Goal: Communication & Community: Participate in discussion

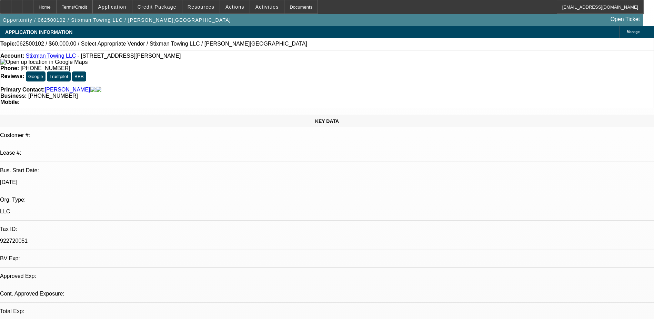
select select "0"
select select "2"
select select "0.1"
select select "1"
select select "2"
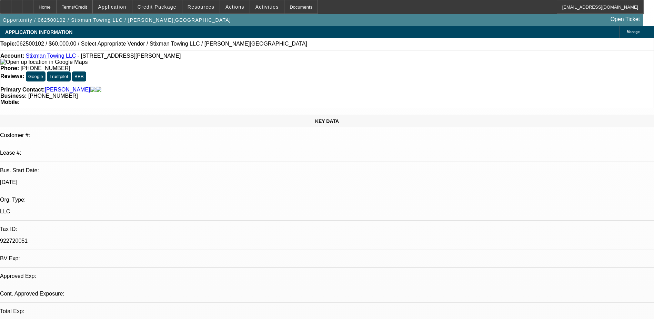
select select "4"
drag, startPoint x: 273, startPoint y: 56, endPoint x: 240, endPoint y: 57, distance: 33.5
click at [240, 65] on div "Phone: (928) 649-5695" at bounding box center [327, 68] width 654 height 6
drag, startPoint x: 240, startPoint y: 57, endPoint x: 262, endPoint y: 58, distance: 22.8
copy span "(928) 649-5695"
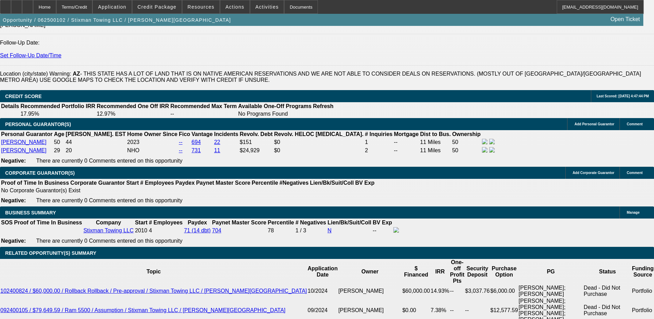
scroll to position [862, 0]
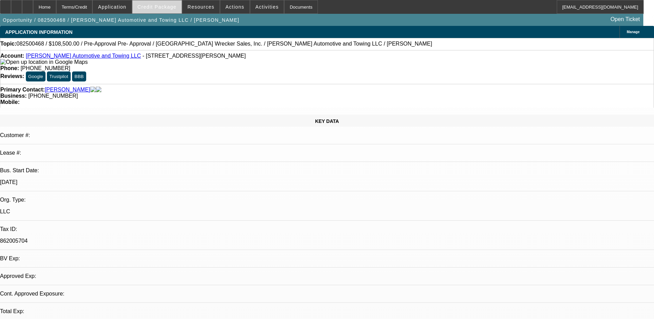
select select "0"
select select "2"
select select "0.1"
select select "1"
select select "2"
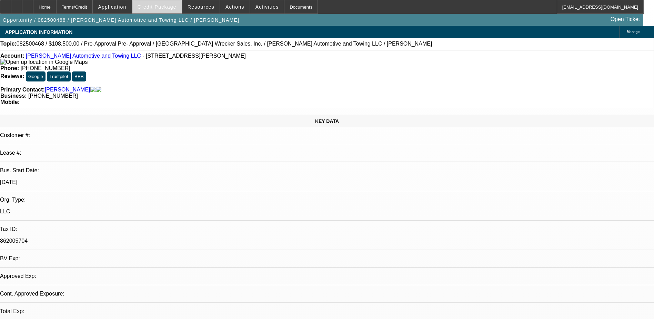
select select "4"
click at [157, 4] on span "Credit Package" at bounding box center [157, 7] width 39 height 6
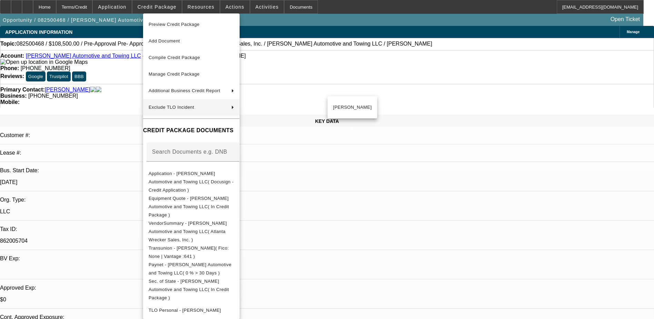
click at [399, 4] on div at bounding box center [327, 159] width 654 height 319
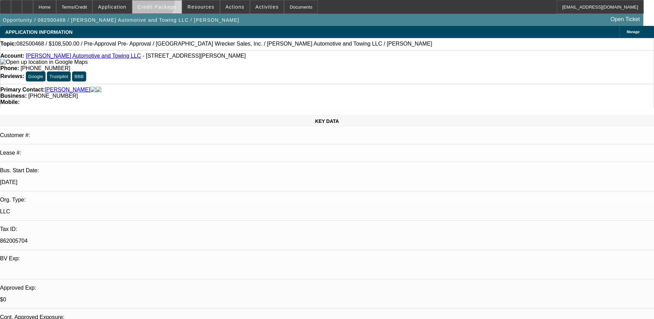
click at [163, 4] on span at bounding box center [156, 7] width 49 height 17
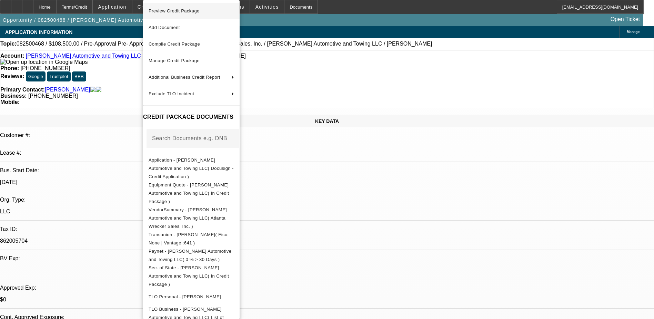
click at [229, 9] on span "Preview Credit Package" at bounding box center [192, 11] width 86 height 8
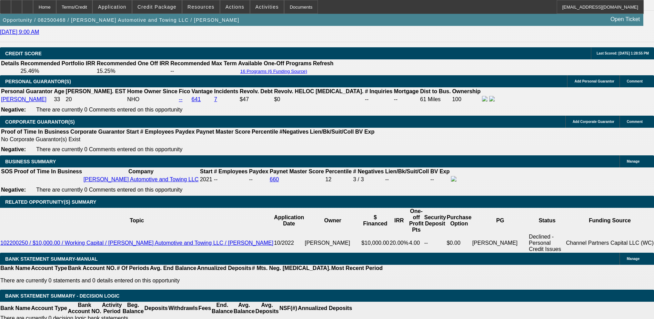
scroll to position [1000, 0]
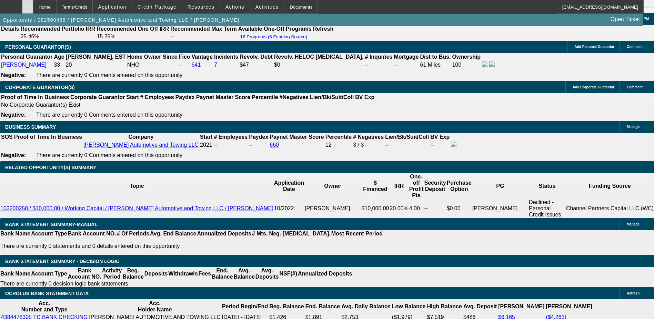
click at [33, 4] on div at bounding box center [27, 7] width 11 height 14
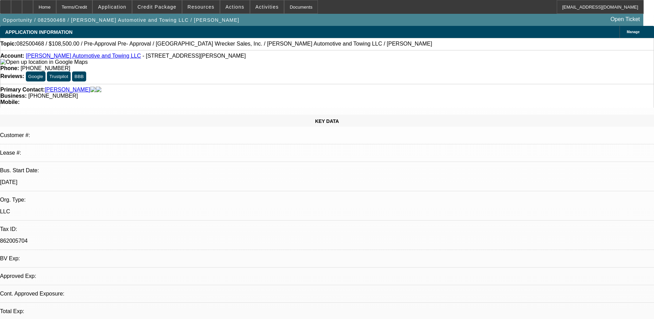
select select "0"
select select "2"
select select "0.1"
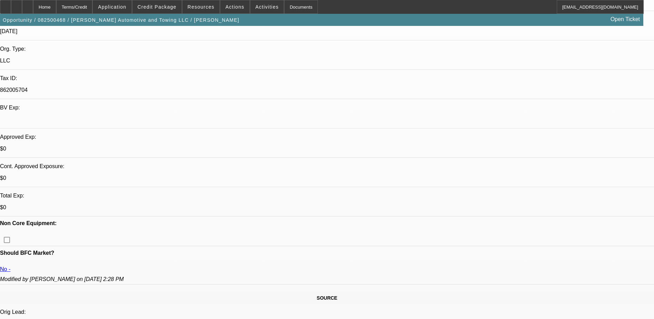
select select "1"
select select "2"
select select "4"
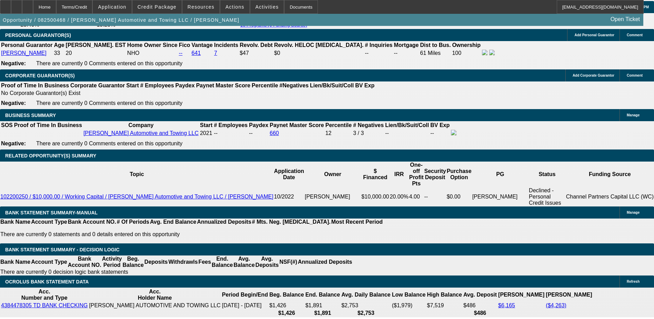
scroll to position [966, 0]
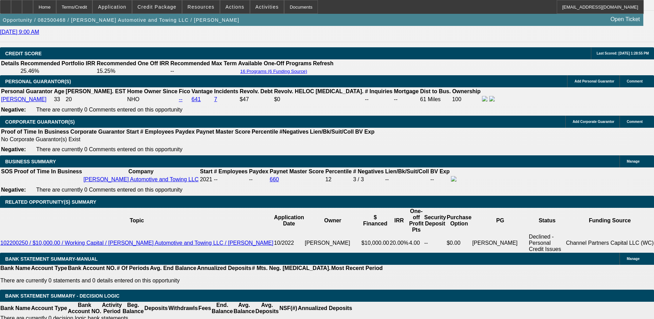
drag, startPoint x: 164, startPoint y: 109, endPoint x: 149, endPoint y: 109, distance: 15.2
drag, startPoint x: 149, startPoint y: 109, endPoint x: 162, endPoint y: 127, distance: 21.9
drag, startPoint x: 162, startPoint y: 127, endPoint x: 166, endPoint y: 127, distance: 3.8
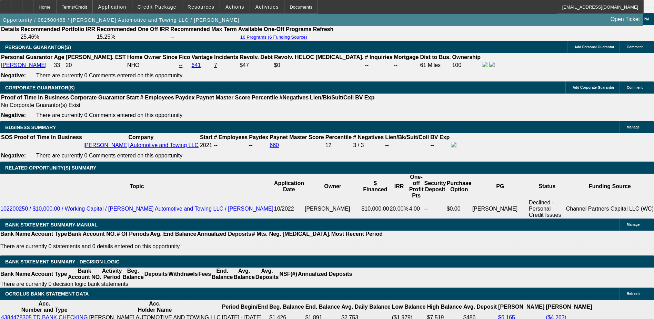
scroll to position [1000, 0]
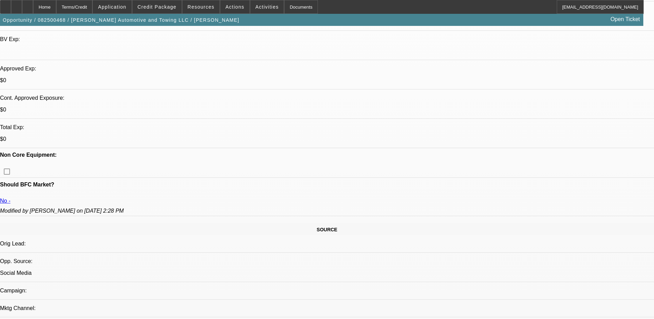
scroll to position [207, 0]
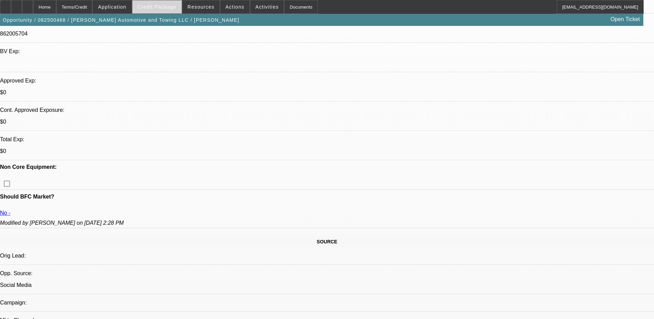
click at [166, 12] on span at bounding box center [156, 7] width 49 height 17
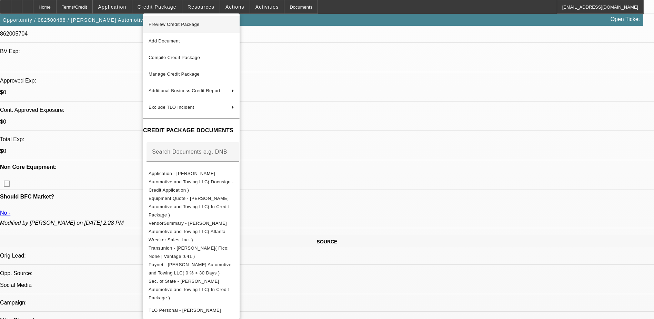
click at [224, 24] on span "Preview Credit Package" at bounding box center [192, 24] width 86 height 8
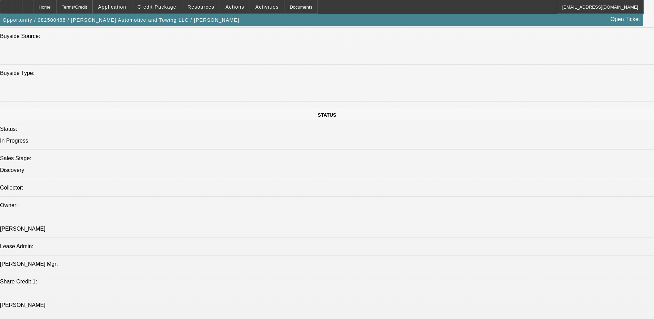
scroll to position [690, 0]
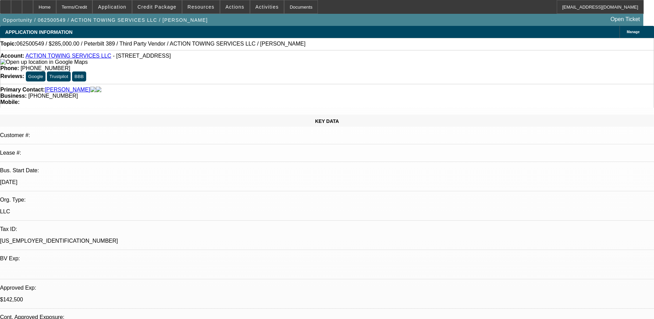
select select "0"
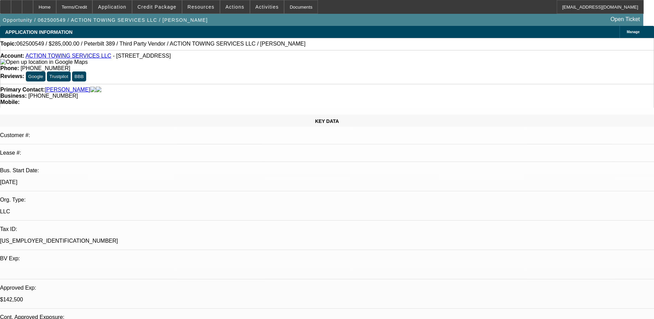
select select "0"
select select "0.1"
select select "0"
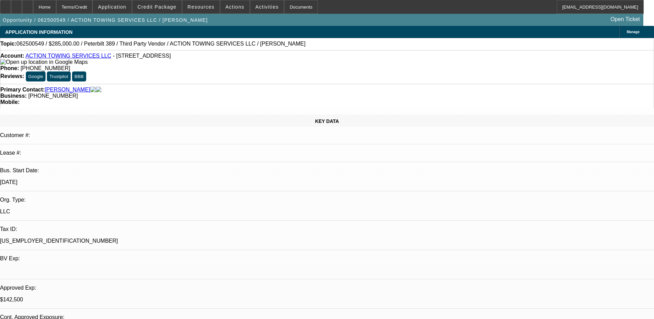
select select "0"
select select "0.1"
select select "1"
select select "3"
select select "6"
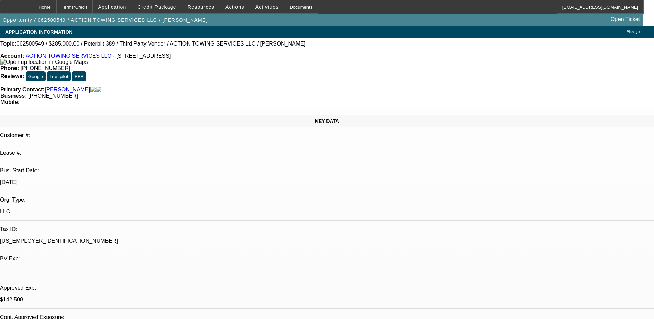
select select "1"
select select "3"
select select "6"
select select "1"
select select "3"
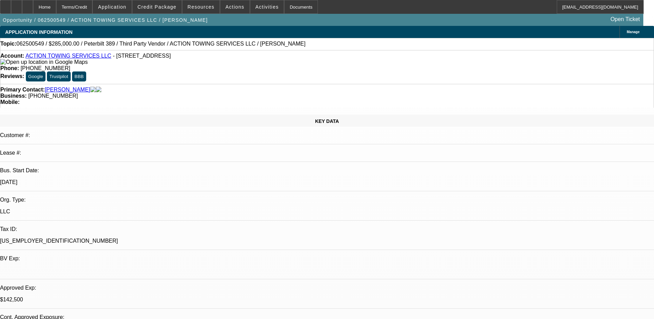
select select "4"
select select "1"
select select "3"
select select "4"
click at [236, 5] on span "Actions" at bounding box center [235, 7] width 19 height 6
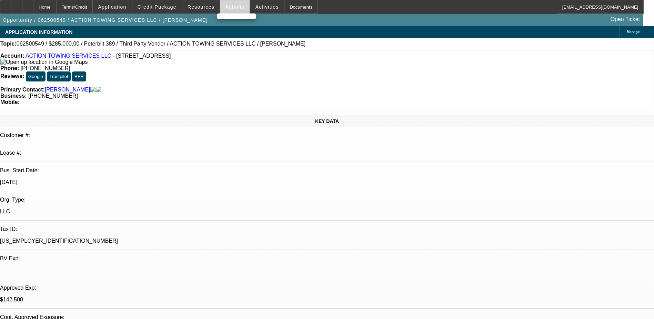
click at [255, 5] on div at bounding box center [327, 159] width 654 height 319
click at [257, 6] on span "Activities" at bounding box center [267, 7] width 23 height 6
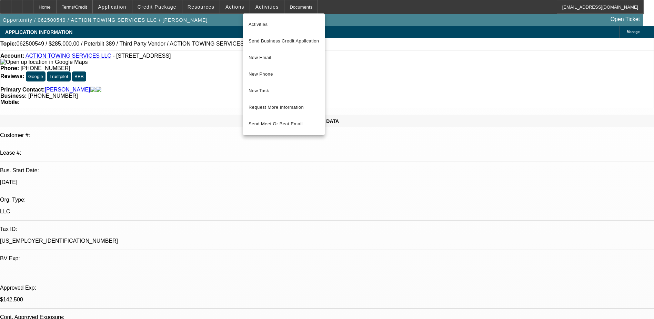
click at [346, 10] on div at bounding box center [327, 159] width 654 height 319
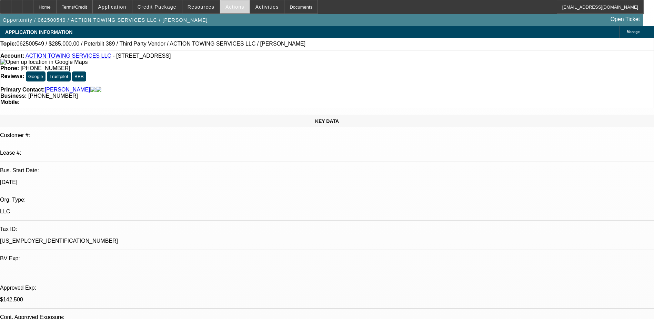
click at [230, 9] on span "Actions" at bounding box center [235, 7] width 19 height 6
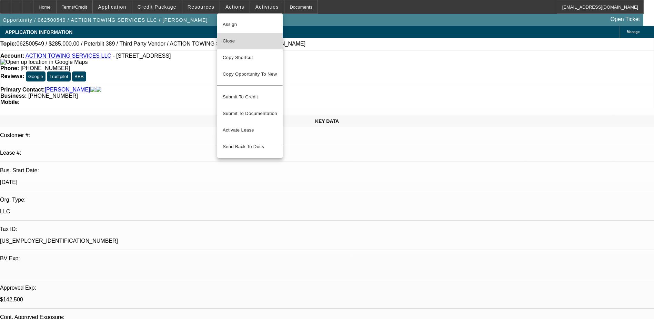
click at [241, 39] on span "Close" at bounding box center [250, 41] width 54 height 8
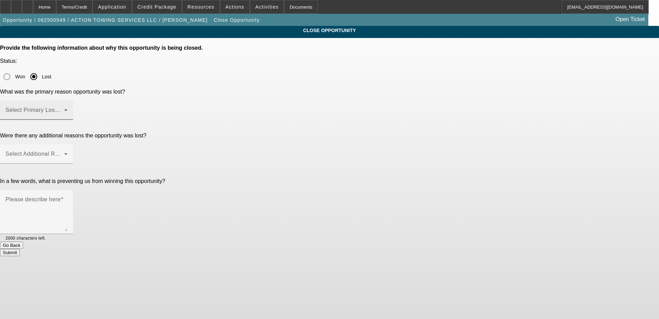
click at [68, 100] on div "Select Primary Lost Reason" at bounding box center [37, 109] width 62 height 19
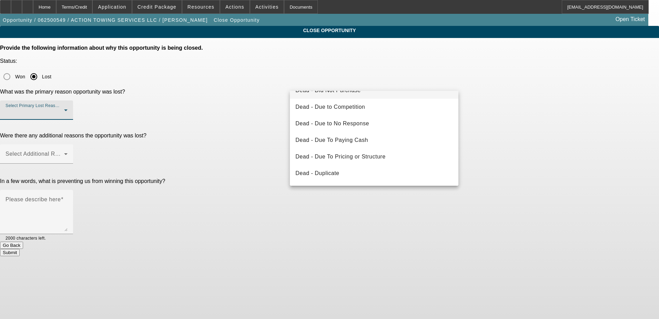
scroll to position [17, 0]
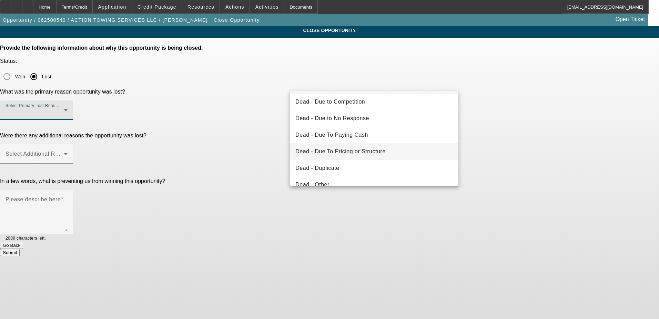
click at [376, 152] on span "Dead - Due To Pricing or Structure" at bounding box center [341, 151] width 90 height 8
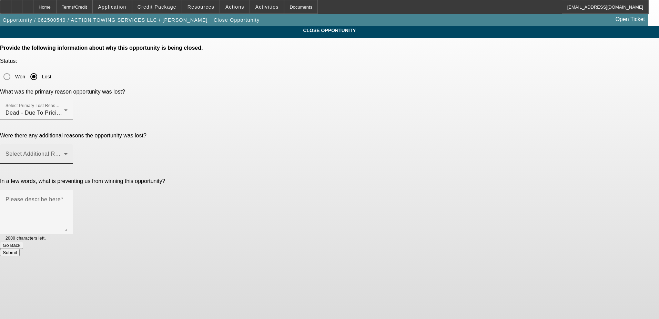
click at [68, 144] on div "Select Additional Reasons" at bounding box center [37, 153] width 62 height 19
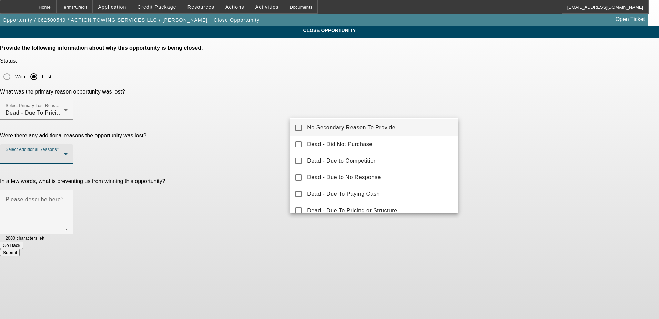
scroll to position [0, 0]
click at [257, 152] on div at bounding box center [329, 159] width 659 height 319
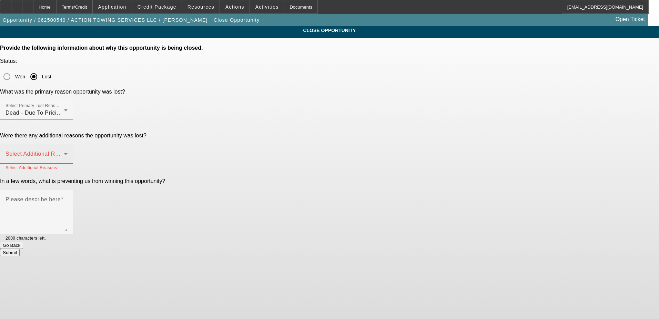
click at [64, 152] on span at bounding box center [35, 156] width 59 height 8
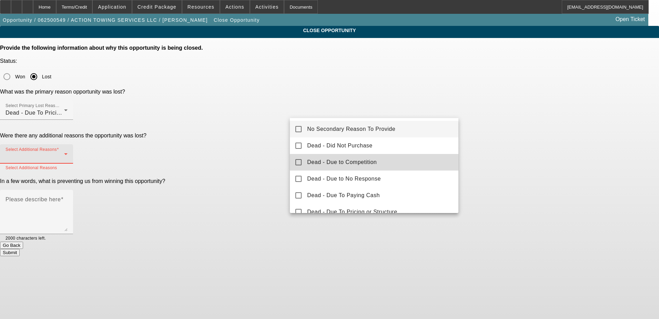
click at [381, 162] on mat-option "Dead - Due to Competition" at bounding box center [374, 162] width 169 height 17
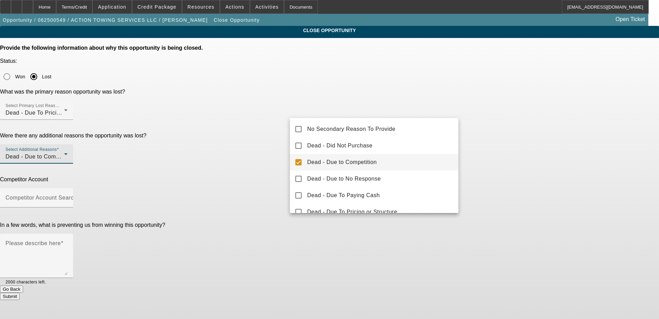
click at [269, 150] on div at bounding box center [329, 159] width 659 height 319
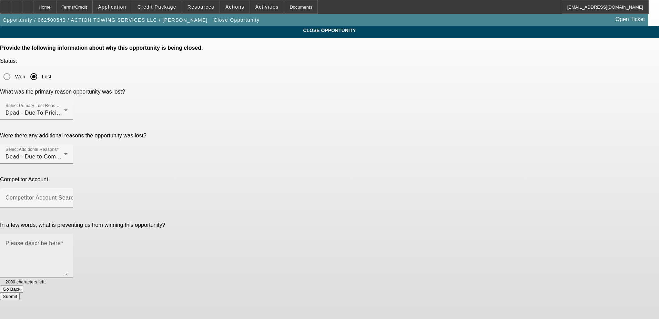
click at [61, 240] on mat-label "Please describe here" at bounding box center [33, 243] width 55 height 6
click at [68, 242] on textarea "Please describe here" at bounding box center [37, 258] width 62 height 33
click at [20, 292] on button "Submit" at bounding box center [10, 295] width 20 height 7
click at [68, 196] on input "Competitor Account Search" at bounding box center [37, 200] width 62 height 8
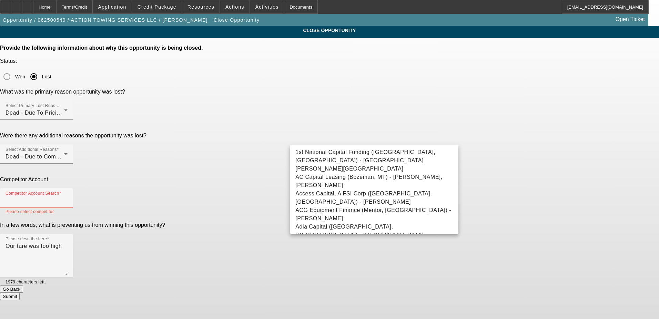
click at [275, 176] on div "Competitor Account Competitor Account Search Please select competitor" at bounding box center [329, 195] width 659 height 39
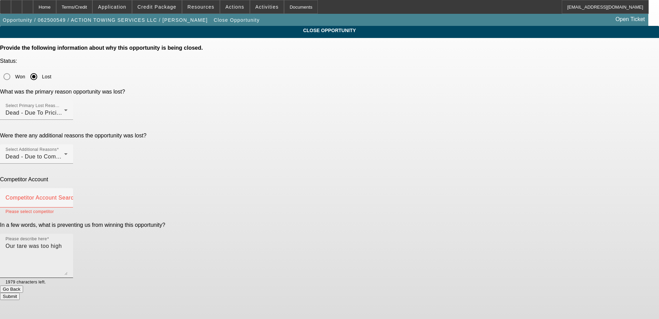
click at [68, 242] on textarea "Our tare was too high" at bounding box center [37, 258] width 62 height 33
click at [68, 242] on textarea "Our rate was too high" at bounding box center [37, 258] width 62 height 33
type textarea "Our rate was too high"
click at [20, 292] on button "Submit" at bounding box center [10, 295] width 20 height 7
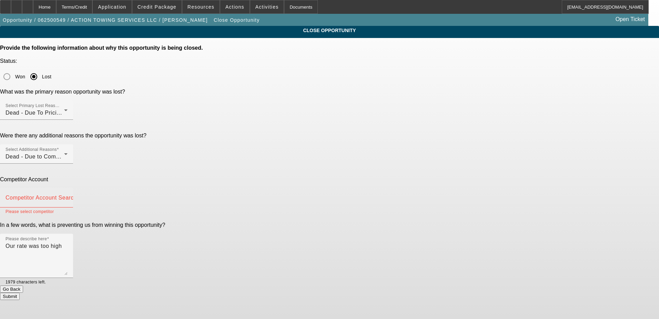
click at [77, 195] on mat-label "Competitor Account Search" at bounding box center [41, 198] width 71 height 6
click at [68, 196] on input "Competitor Account Search" at bounding box center [37, 200] width 62 height 8
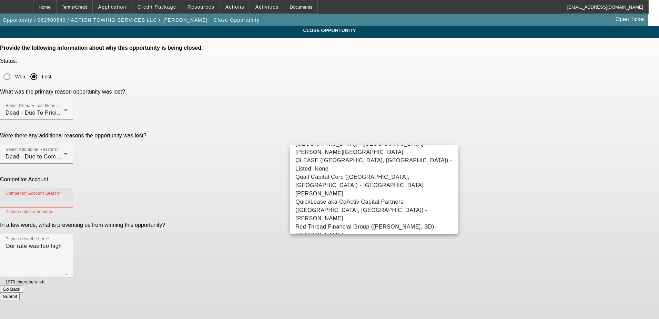
scroll to position [4363, 0]
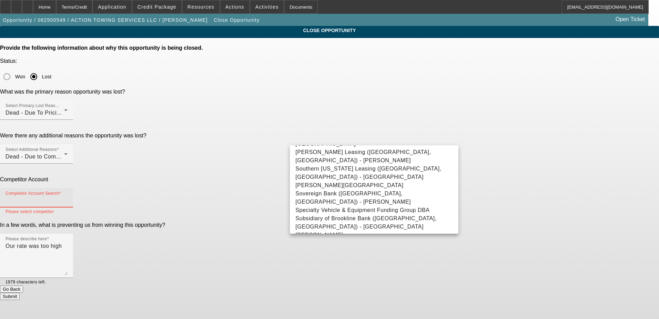
type input "-- Other Competitor --"
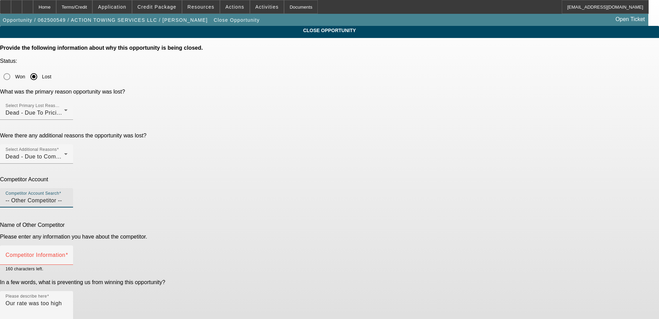
click at [68, 196] on input "-- Other Competitor --" at bounding box center [37, 200] width 62 height 8
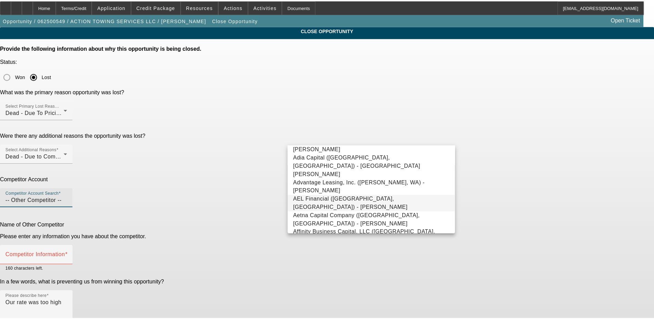
scroll to position [103, 0]
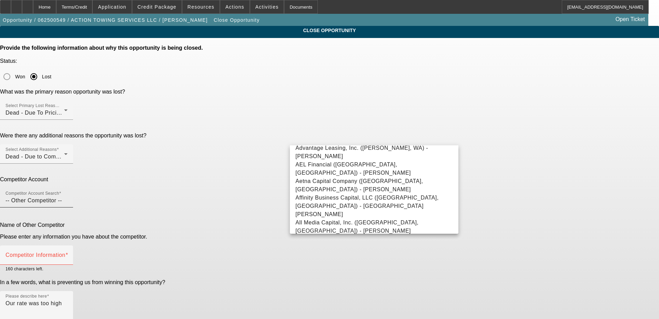
drag, startPoint x: 388, startPoint y: 133, endPoint x: 385, endPoint y: 134, distance: 3.5
click at [68, 188] on div "Competitor Account Search -- Other Competitor --" at bounding box center [37, 197] width 62 height 19
click at [265, 176] on div "Competitor Account" at bounding box center [329, 179] width 659 height 6
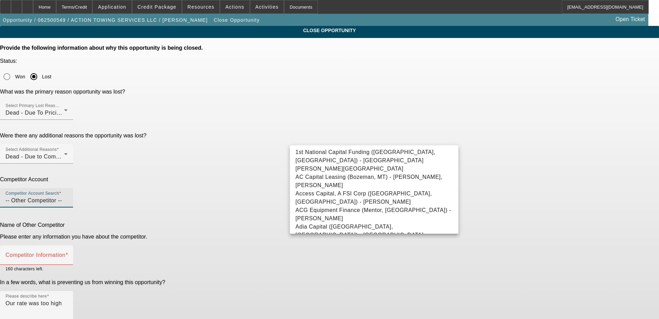
click at [68, 196] on input "-- Other Competitor --" at bounding box center [37, 200] width 62 height 8
click at [279, 176] on div "Competitor Account" at bounding box center [329, 179] width 659 height 6
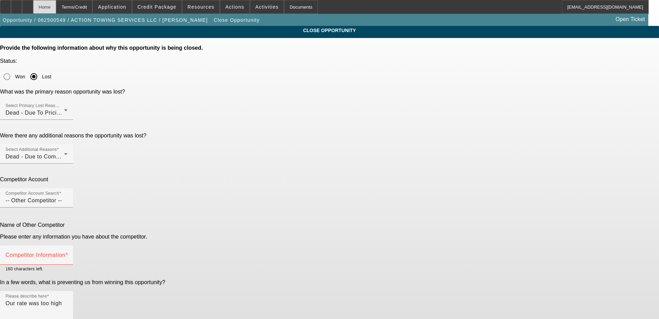
click at [56, 8] on div "Home" at bounding box center [44, 7] width 23 height 14
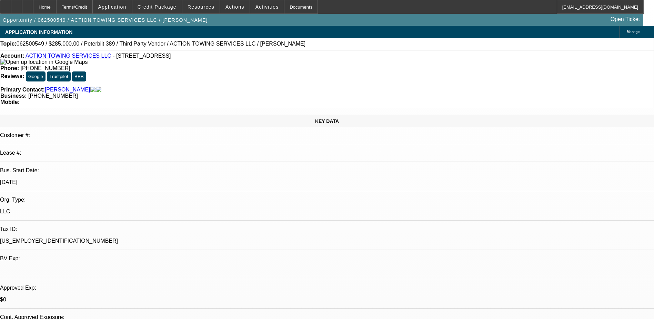
select select "0"
select select "3"
select select "0"
select select "6"
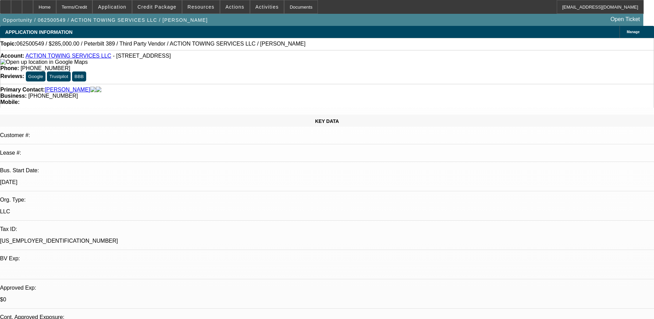
select select "0"
select select "3"
select select "0"
select select "6"
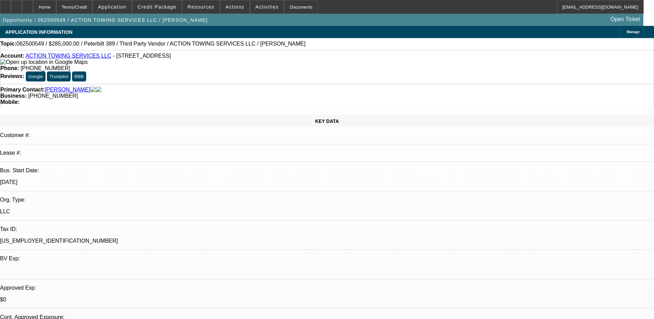
select select "0"
select select "3"
select select "0.1"
select select "4"
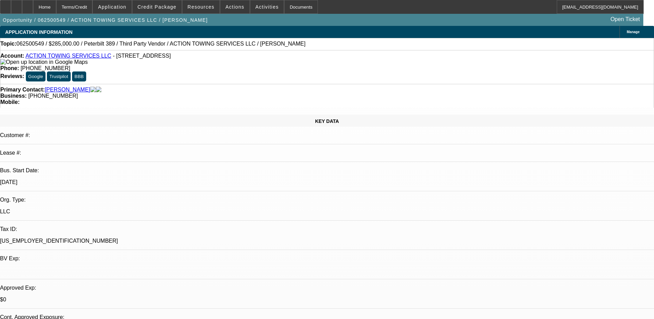
select select "0"
select select "3"
select select "0.1"
select select "4"
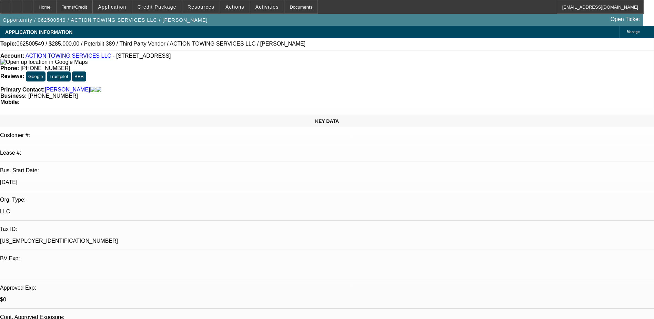
drag, startPoint x: 531, startPoint y: 117, endPoint x: 530, endPoint y: 112, distance: 5.3
drag, startPoint x: 528, startPoint y: 102, endPoint x: 524, endPoint y: 88, distance: 13.9
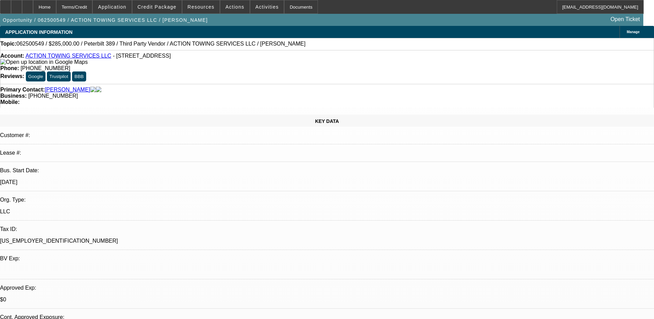
drag, startPoint x: 520, startPoint y: 79, endPoint x: 519, endPoint y: 75, distance: 3.9
drag, startPoint x: 627, startPoint y: 229, endPoint x: 443, endPoint y: 228, distance: 184.2
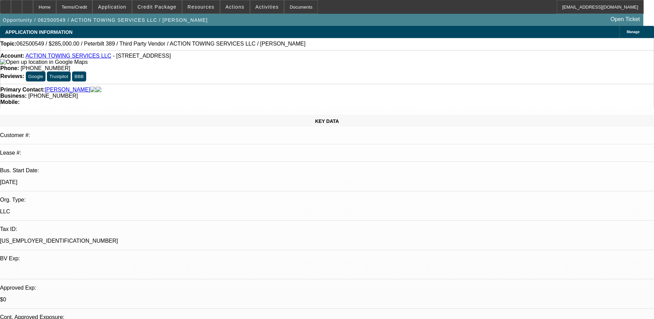
copy div "lost deal on rate asking [PERSON_NAME] if he can find out who/what rate custome…"
drag, startPoint x: 438, startPoint y: 248, endPoint x: 449, endPoint y: 245, distance: 11.5
